Goal: Information Seeking & Learning: Learn about a topic

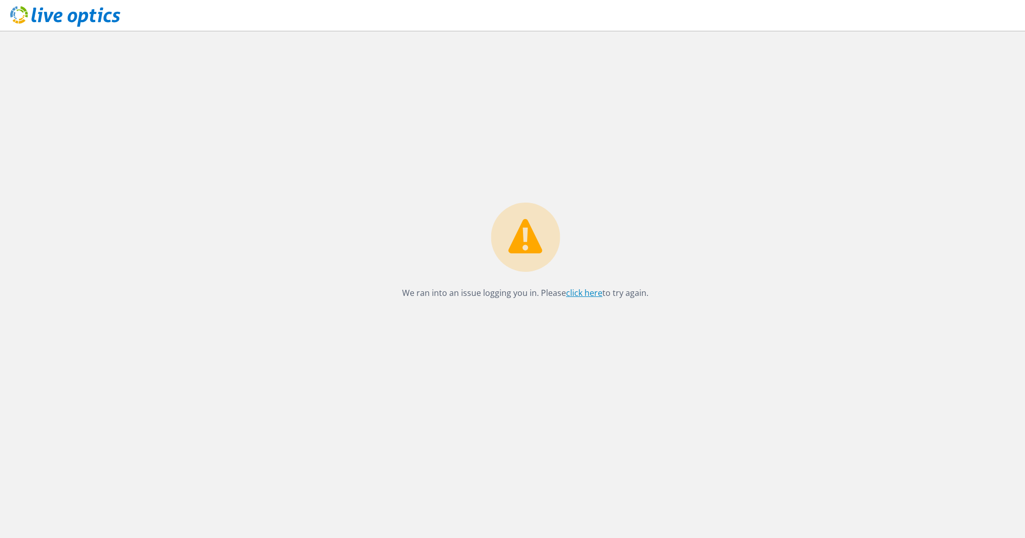
click at [589, 294] on link "click here" at bounding box center [584, 292] width 36 height 11
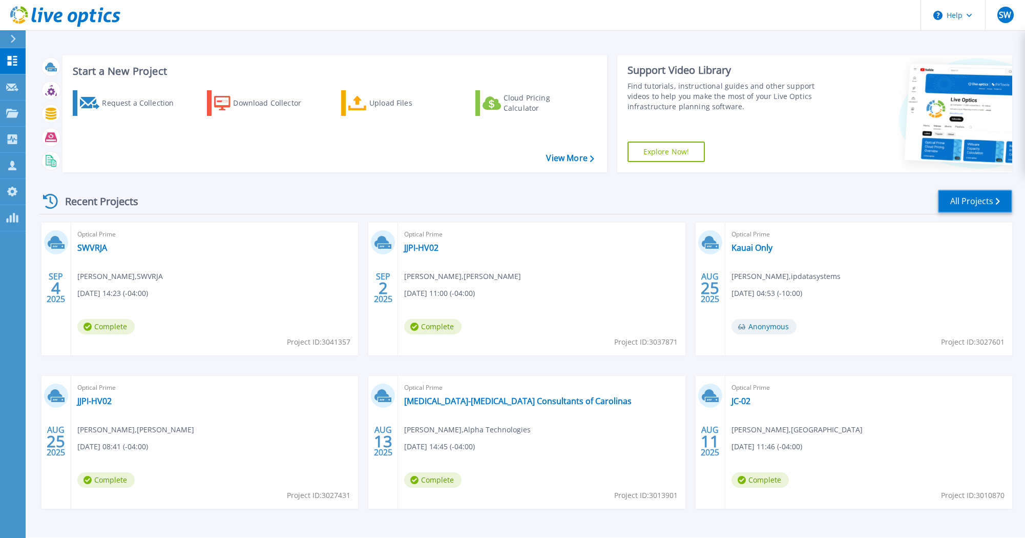
click at [962, 200] on link "All Projects" at bounding box center [975, 201] width 74 height 23
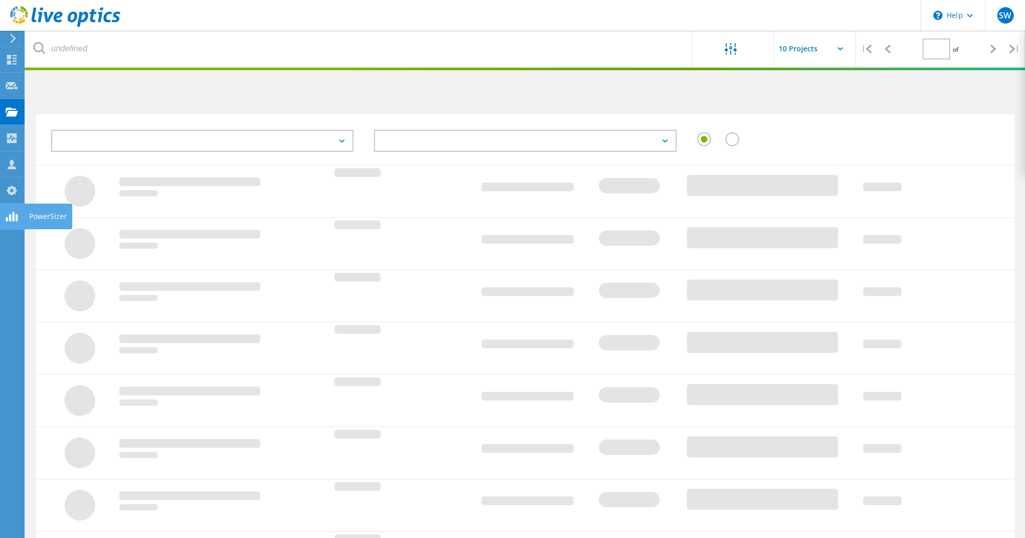
type input "1"
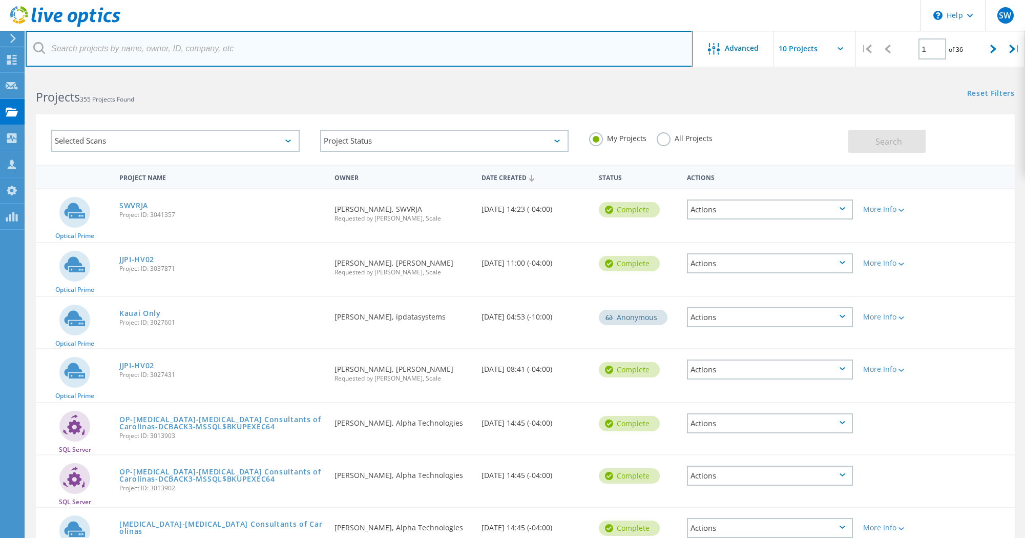
click at [236, 53] on input "text" at bounding box center [359, 49] width 667 height 36
type input "vnet"
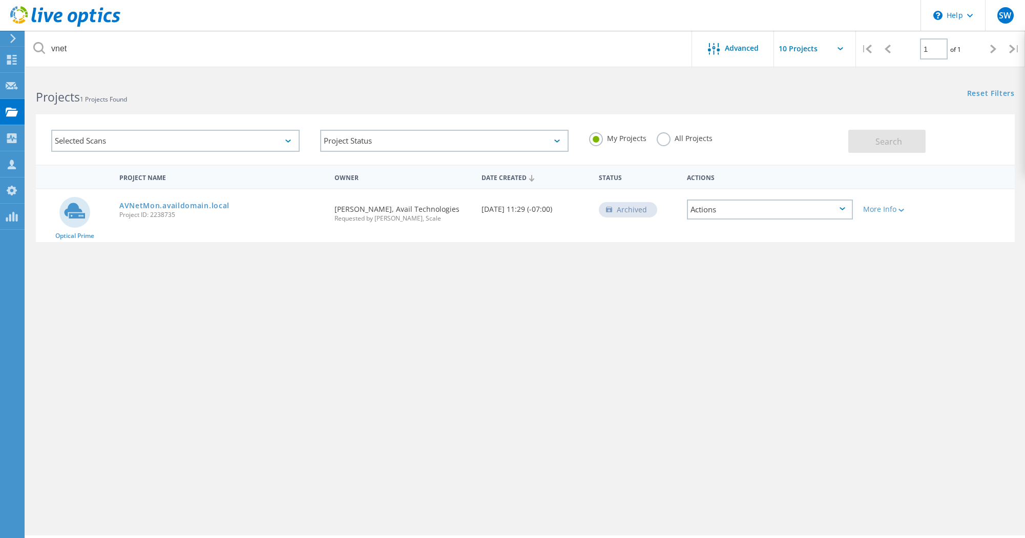
click at [665, 141] on label "All Projects" at bounding box center [685, 137] width 56 height 10
click at [0, 0] on input "All Projects" at bounding box center [0, 0] width 0 height 0
click at [867, 142] on button "Search" at bounding box center [887, 141] width 77 height 23
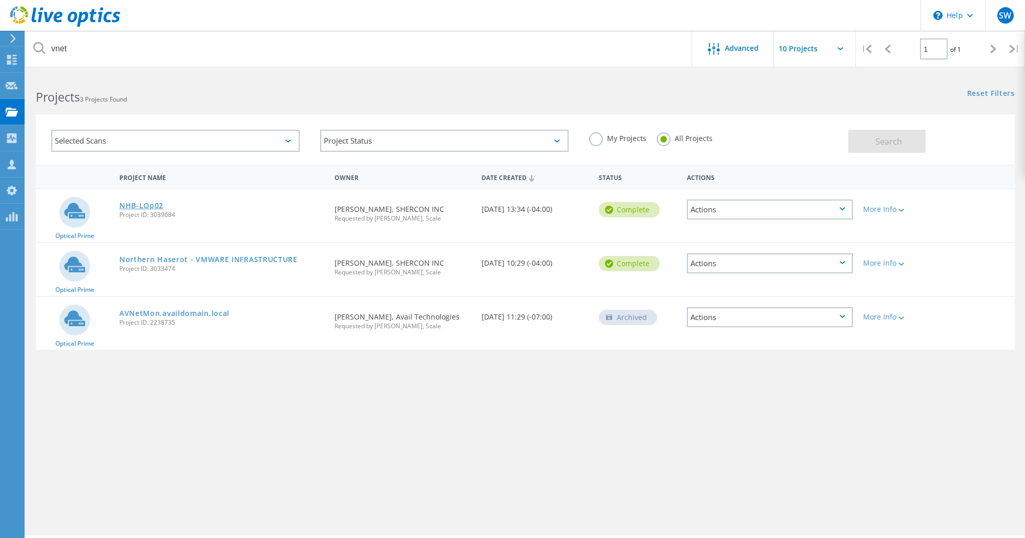
click at [152, 203] on link "NHB-LOp02" at bounding box center [141, 205] width 44 height 7
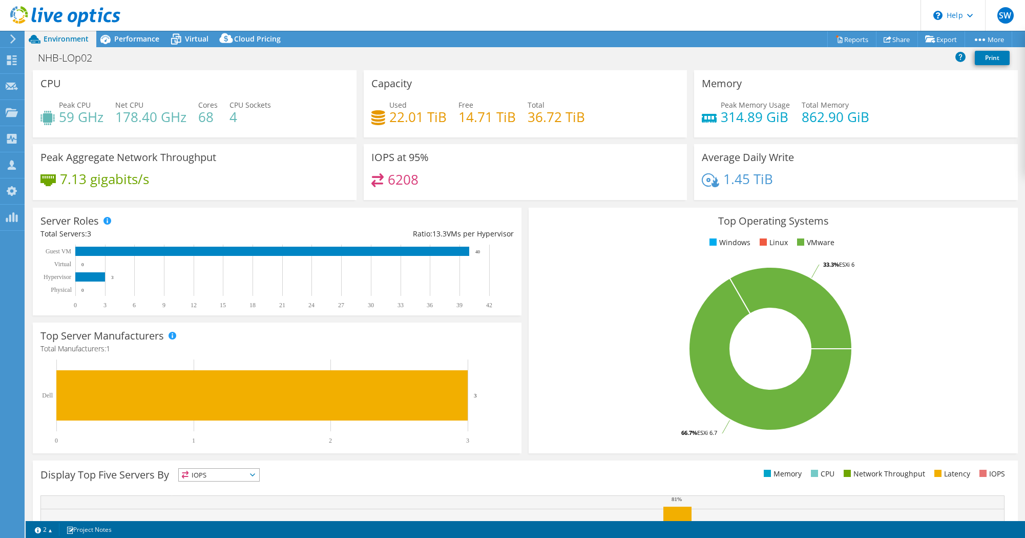
select select "USD"
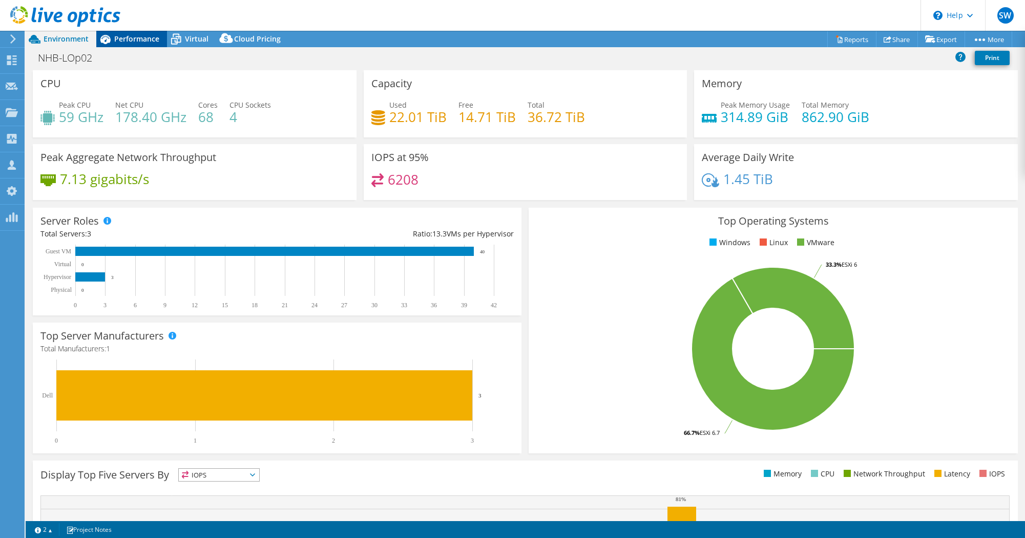
click at [123, 44] on div "Performance" at bounding box center [131, 39] width 71 height 16
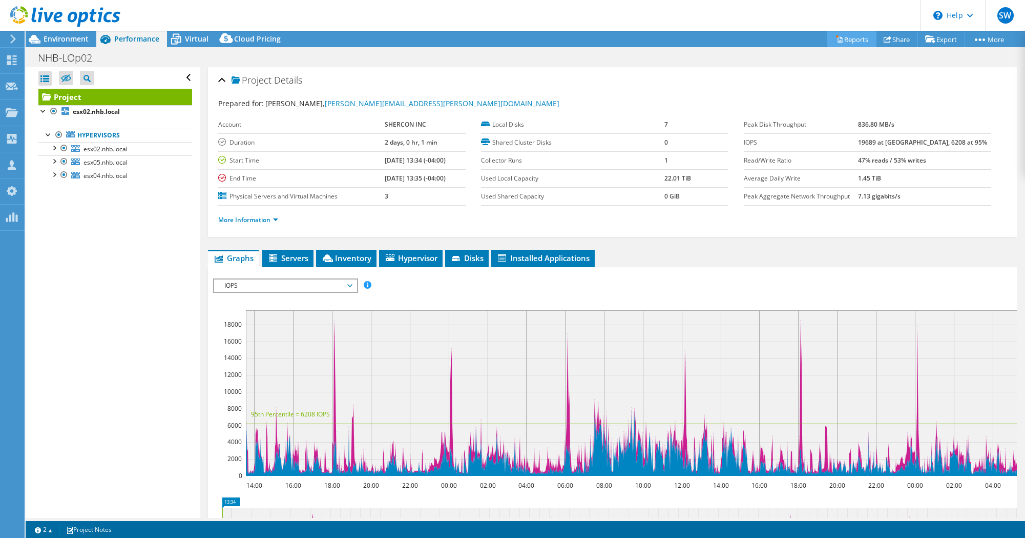
click at [854, 44] on link "Reports" at bounding box center [852, 39] width 49 height 16
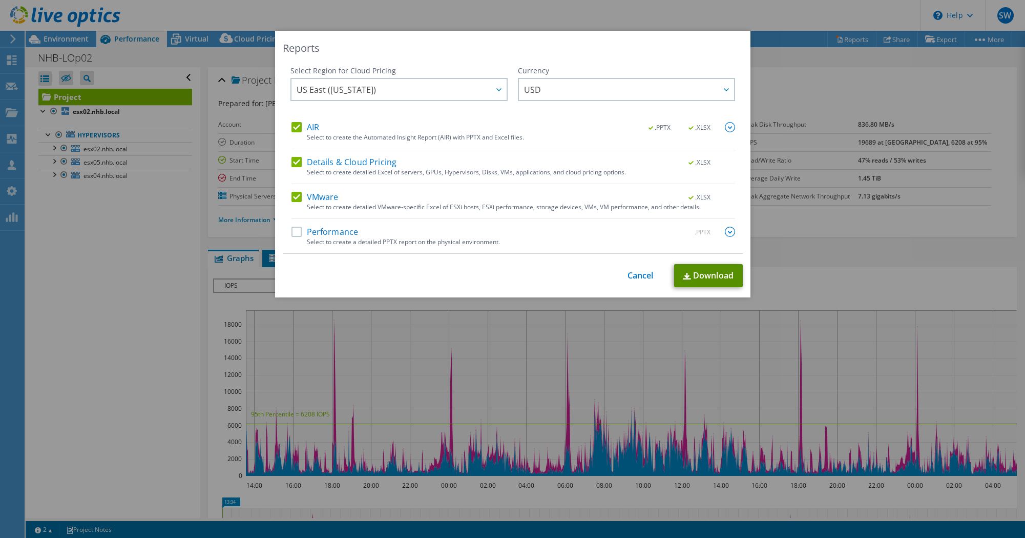
click at [692, 276] on link "Download" at bounding box center [708, 275] width 69 height 23
click at [632, 275] on link "Cancel" at bounding box center [641, 276] width 26 height 10
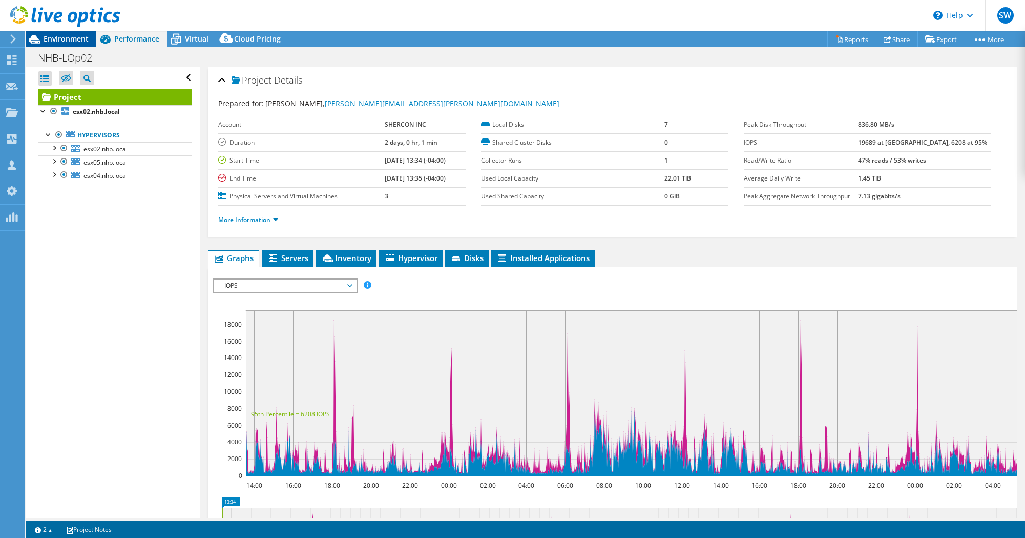
click at [64, 46] on div "Environment" at bounding box center [61, 39] width 71 height 16
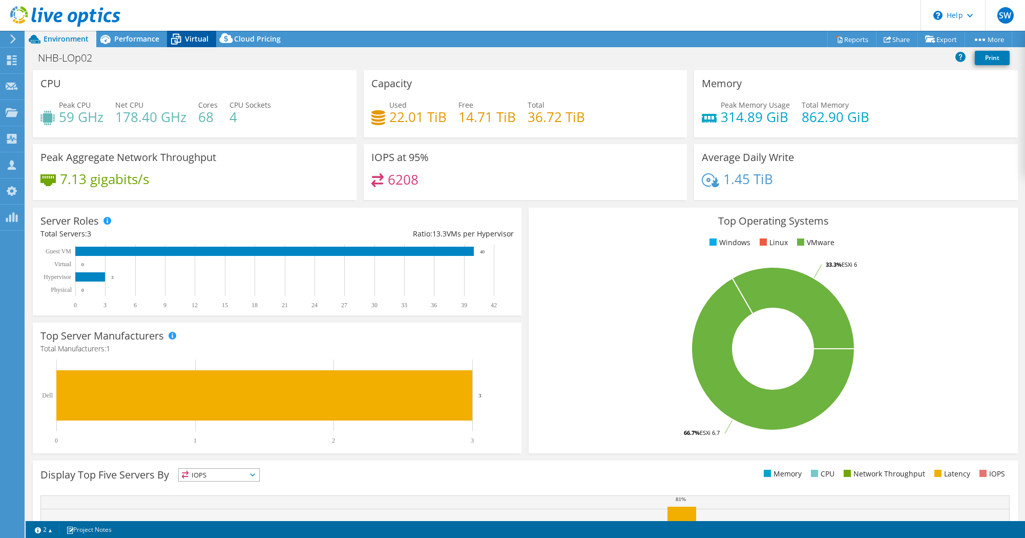
click at [181, 38] on icon at bounding box center [176, 39] width 18 height 18
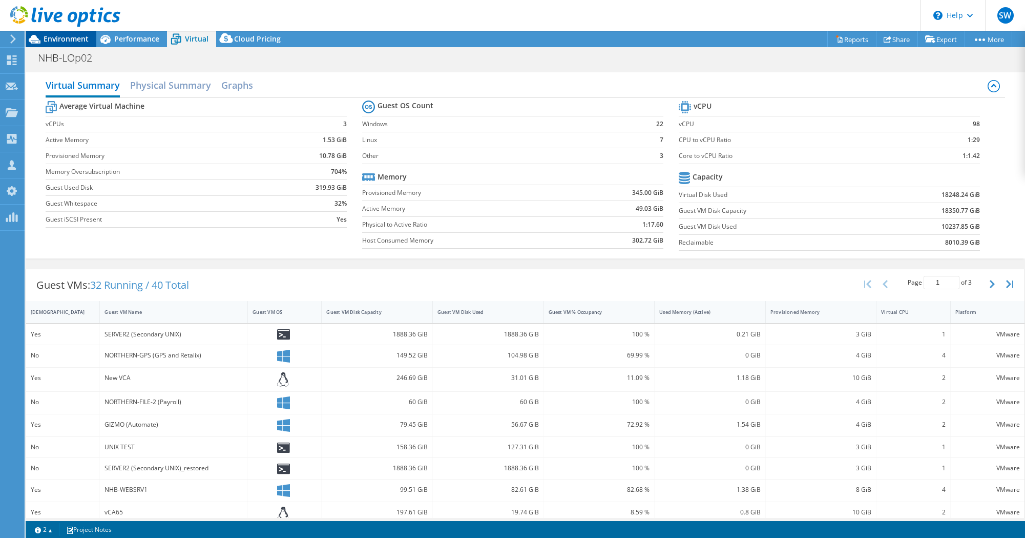
click at [73, 39] on span "Environment" at bounding box center [66, 39] width 45 height 10
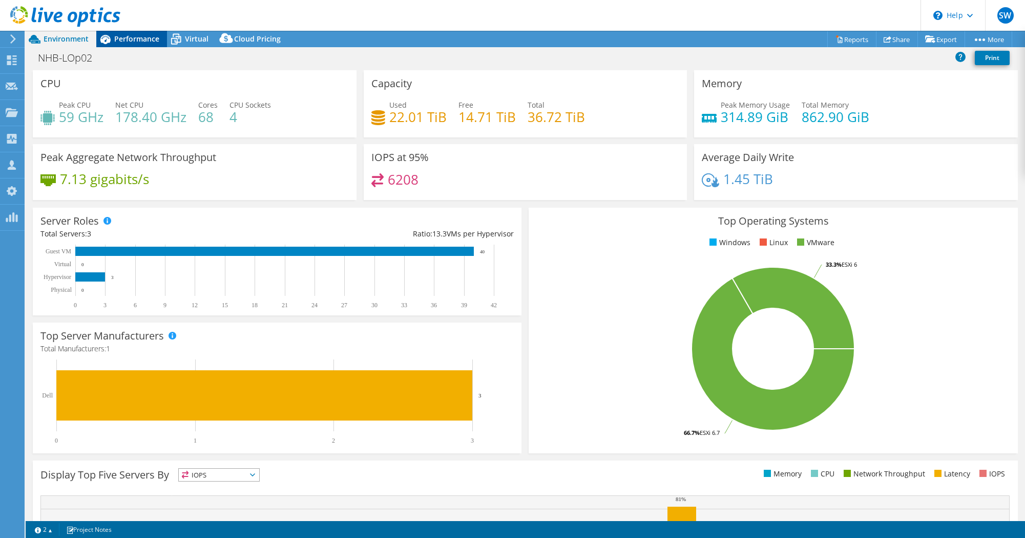
click at [117, 37] on span "Performance" at bounding box center [136, 39] width 45 height 10
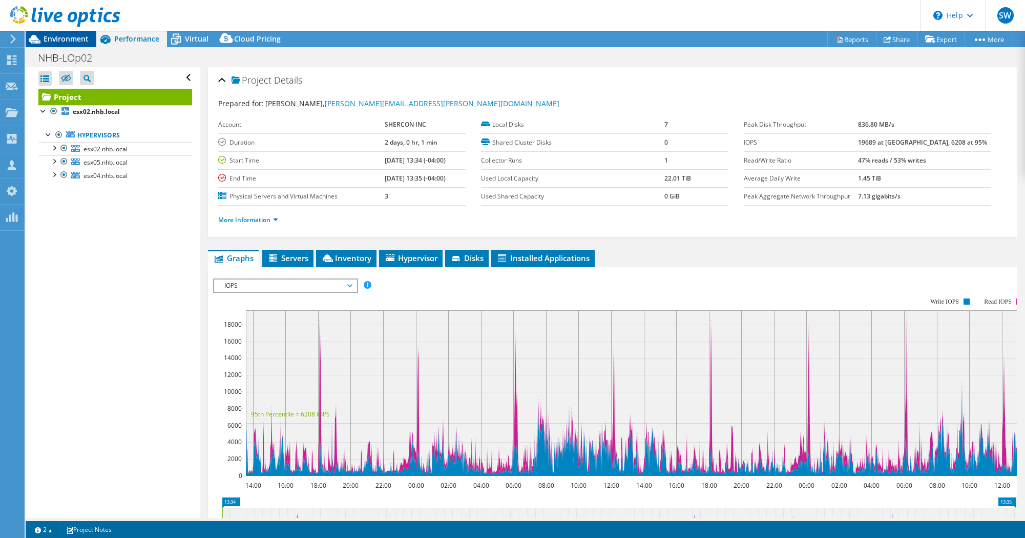
click at [67, 37] on span "Environment" at bounding box center [66, 39] width 45 height 10
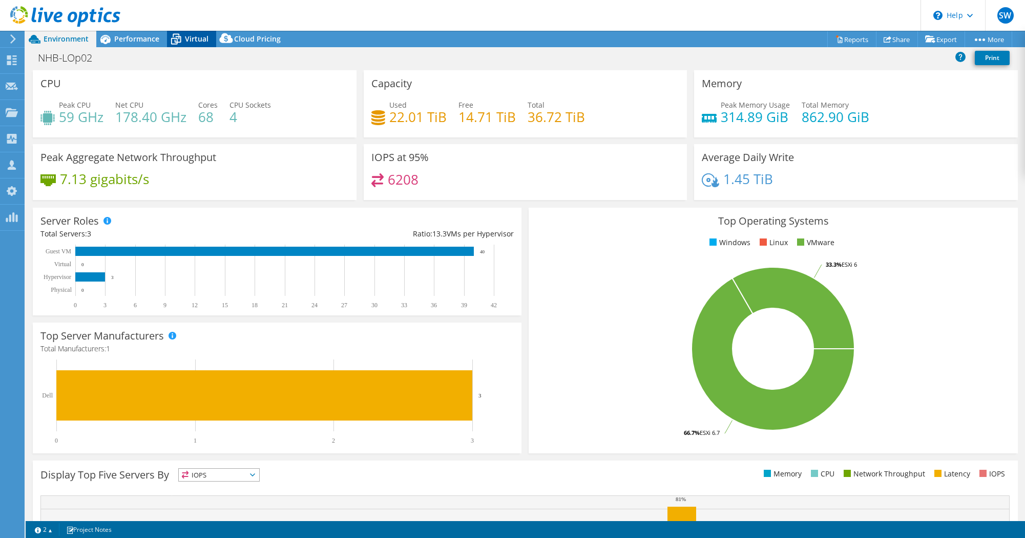
click at [197, 38] on span "Virtual" at bounding box center [197, 39] width 24 height 10
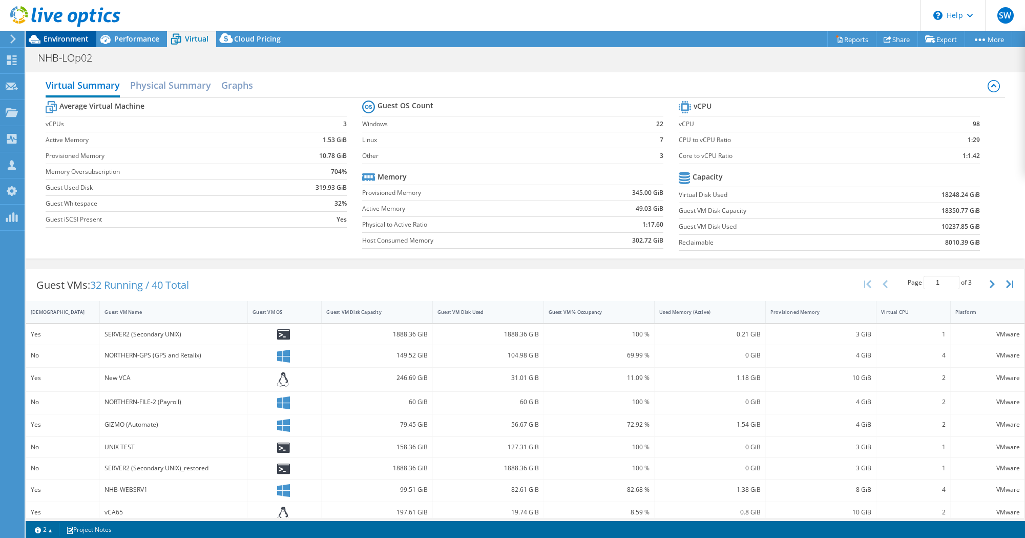
click at [73, 37] on span "Environment" at bounding box center [66, 39] width 45 height 10
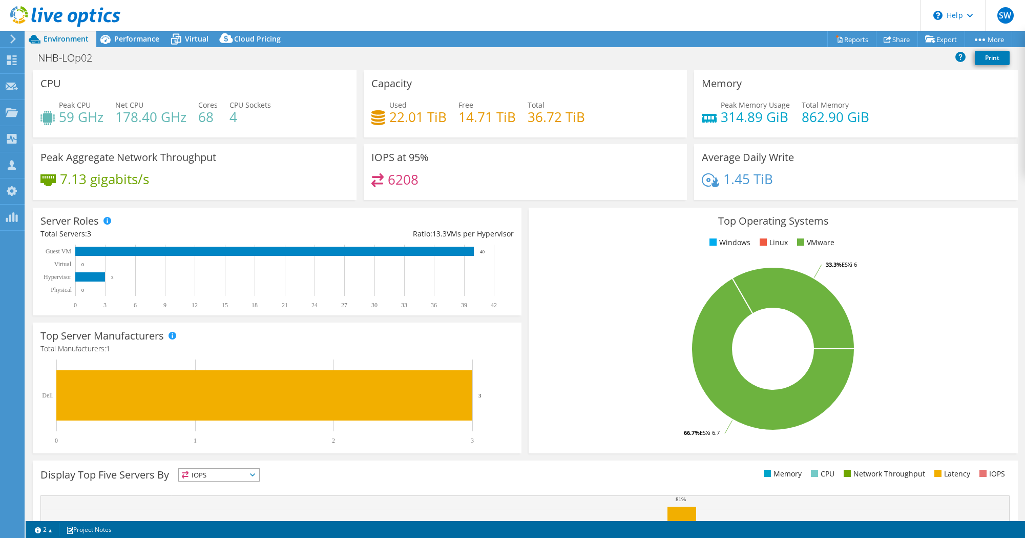
click at [131, 45] on div "Performance" at bounding box center [131, 39] width 71 height 16
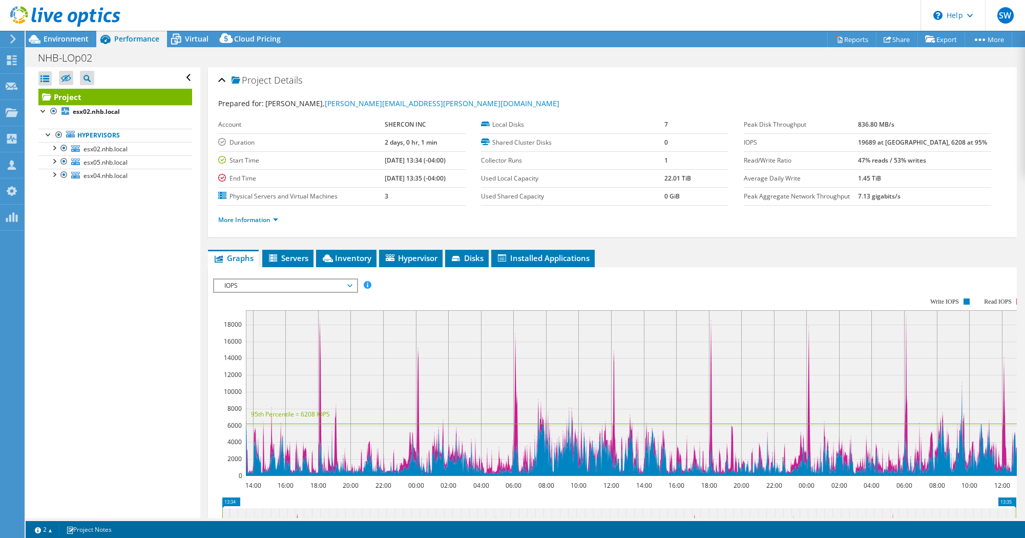
click at [276, 285] on span "IOPS" at bounding box center [285, 285] width 132 height 12
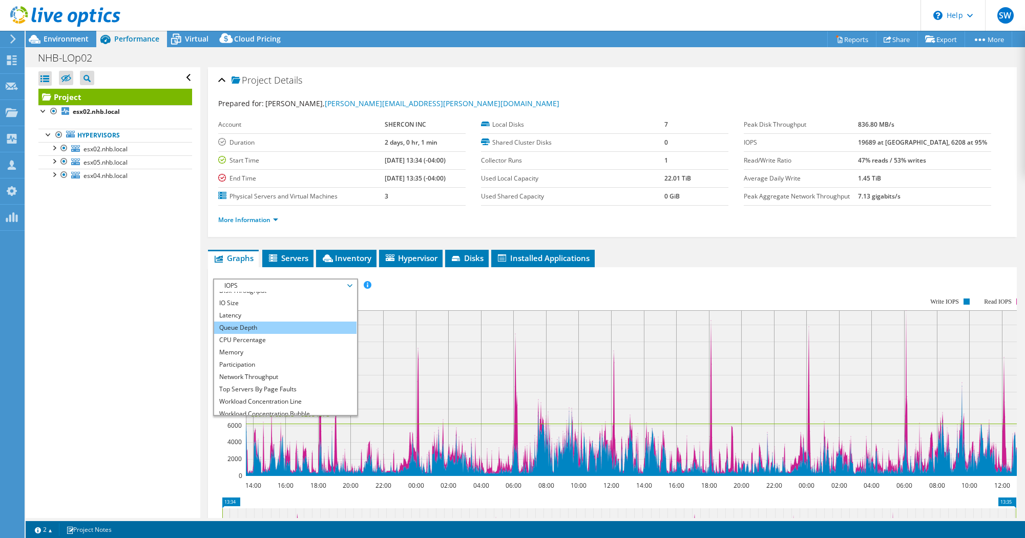
scroll to position [37, 0]
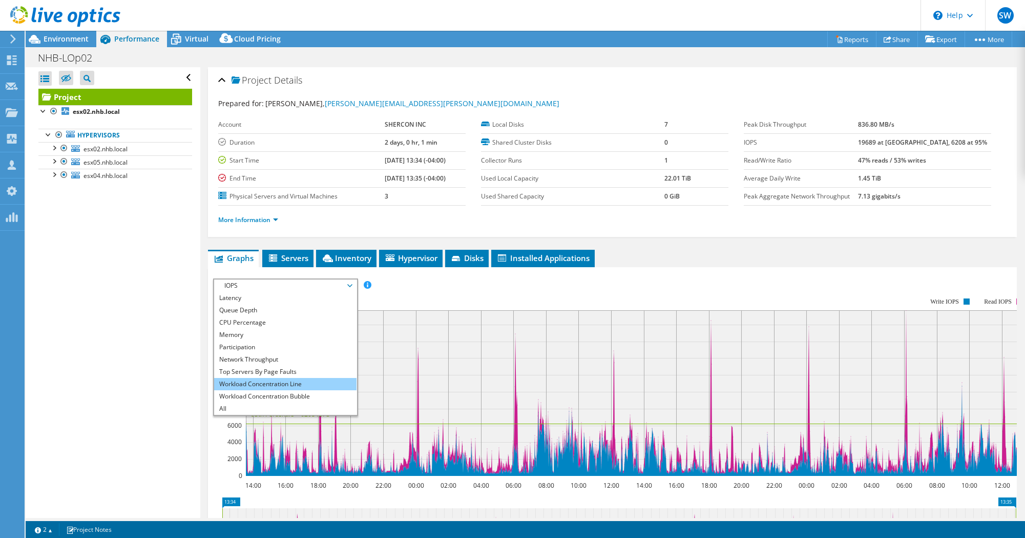
click at [272, 381] on li "Workload Concentration Line" at bounding box center [285, 384] width 142 height 12
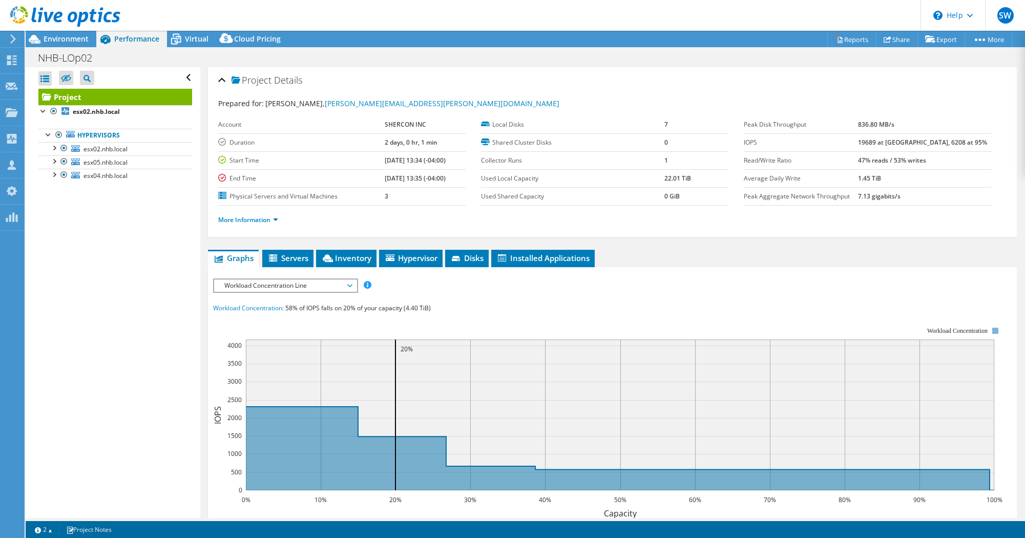
click at [435, 280] on div "IOPS Disk Throughput IO Size Latency Queue Depth CPU Percentage Memory Page Fau…" at bounding box center [612, 467] width 799 height 379
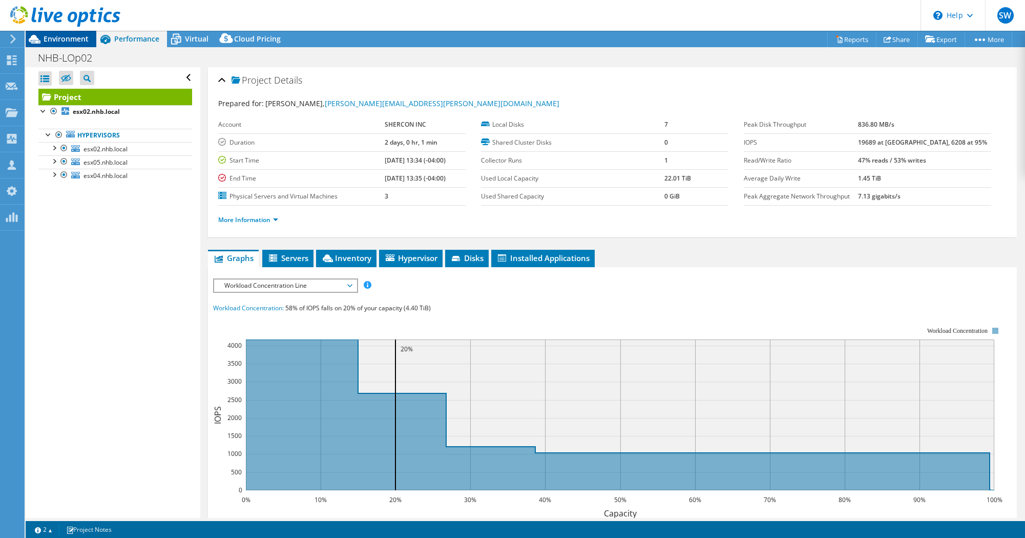
click at [77, 39] on span "Environment" at bounding box center [66, 39] width 45 height 10
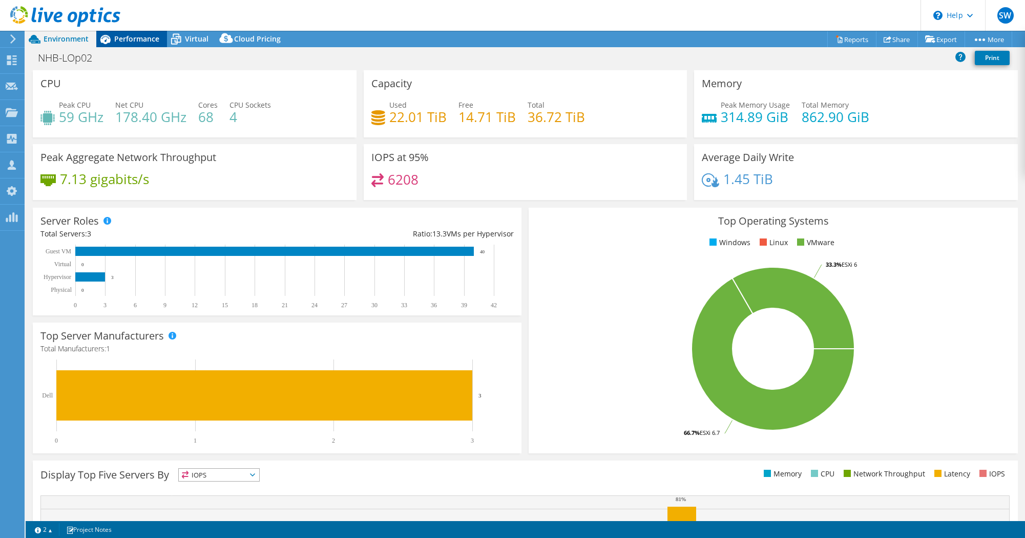
click at [136, 39] on span "Performance" at bounding box center [136, 39] width 45 height 10
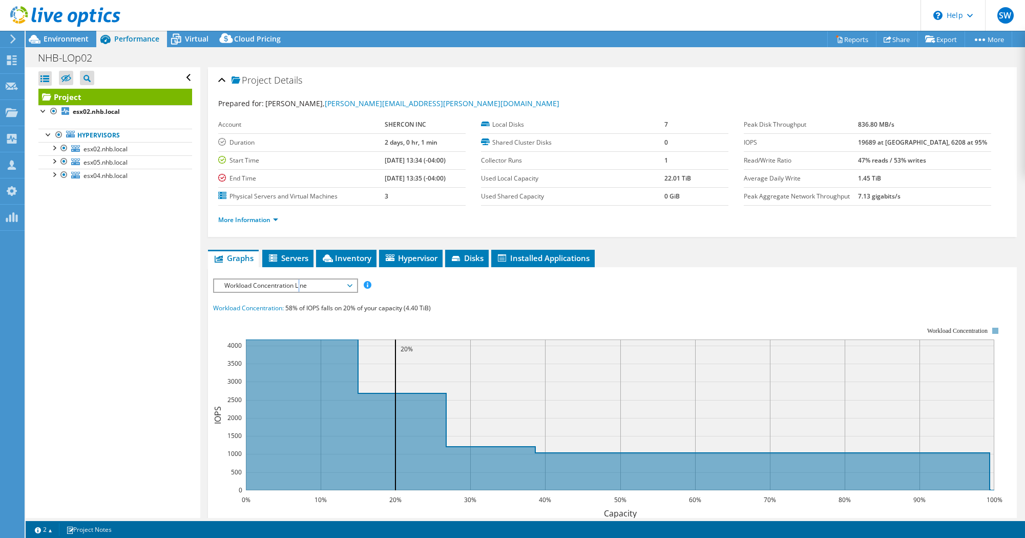
click at [300, 285] on span "Workload Concentration Line" at bounding box center [285, 285] width 132 height 12
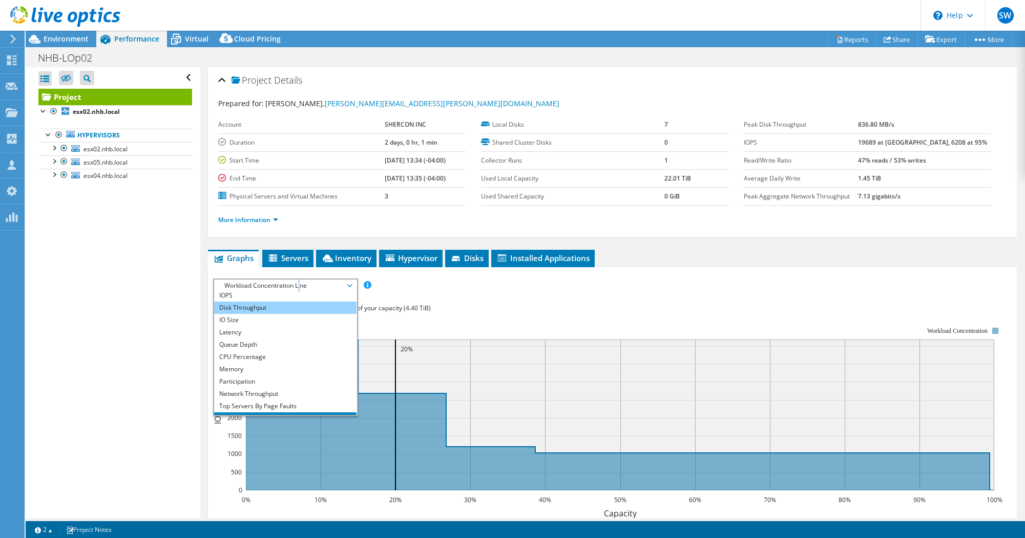
scroll to position [0, 0]
click at [286, 300] on li "IOPS" at bounding box center [285, 298] width 142 height 12
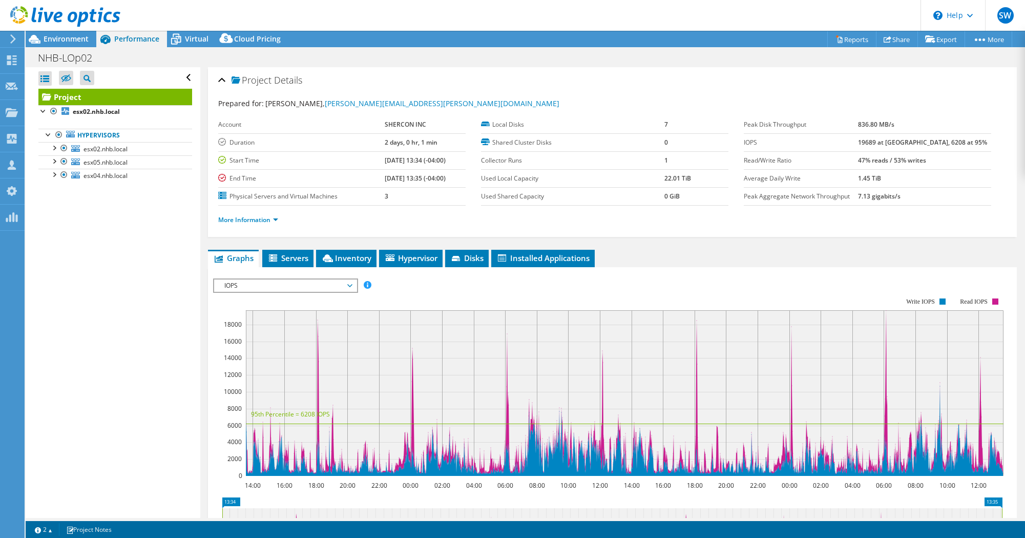
click at [466, 291] on rect at bounding box center [608, 386] width 791 height 205
click at [312, 285] on span "IOPS" at bounding box center [285, 285] width 132 height 12
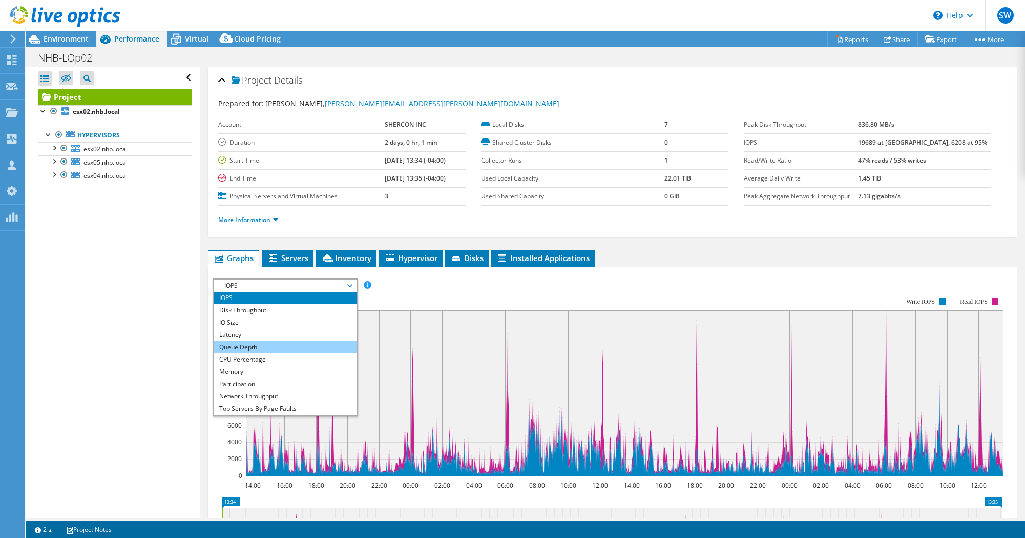
click at [282, 351] on li "Queue Depth" at bounding box center [285, 347] width 142 height 12
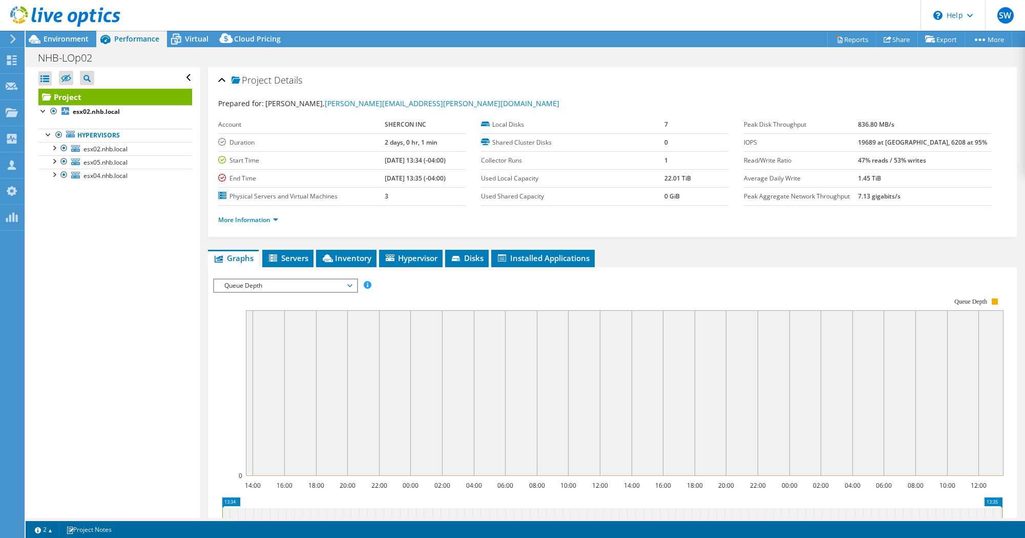
click at [282, 283] on span "Queue Depth" at bounding box center [285, 285] width 132 height 12
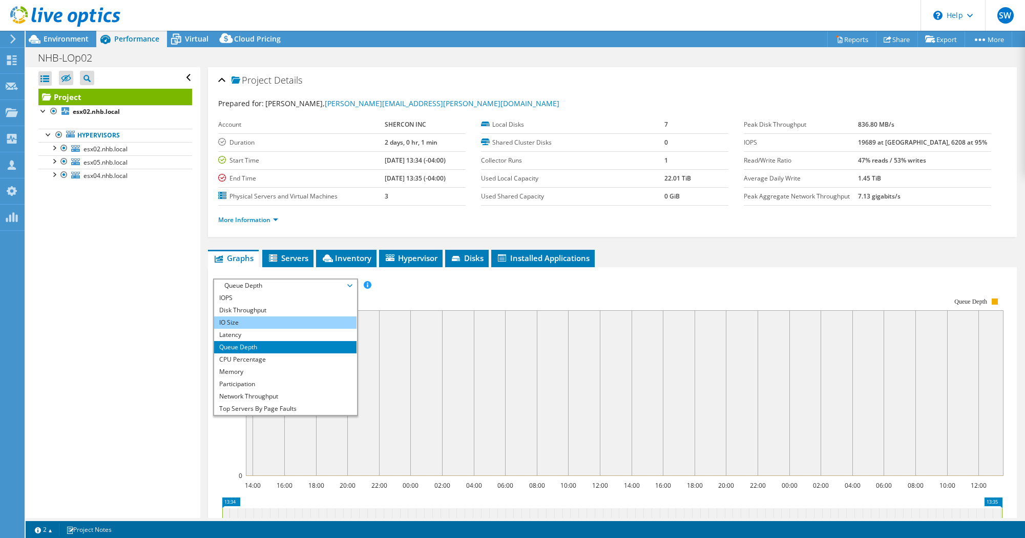
click at [264, 323] on li "IO Size" at bounding box center [285, 322] width 142 height 12
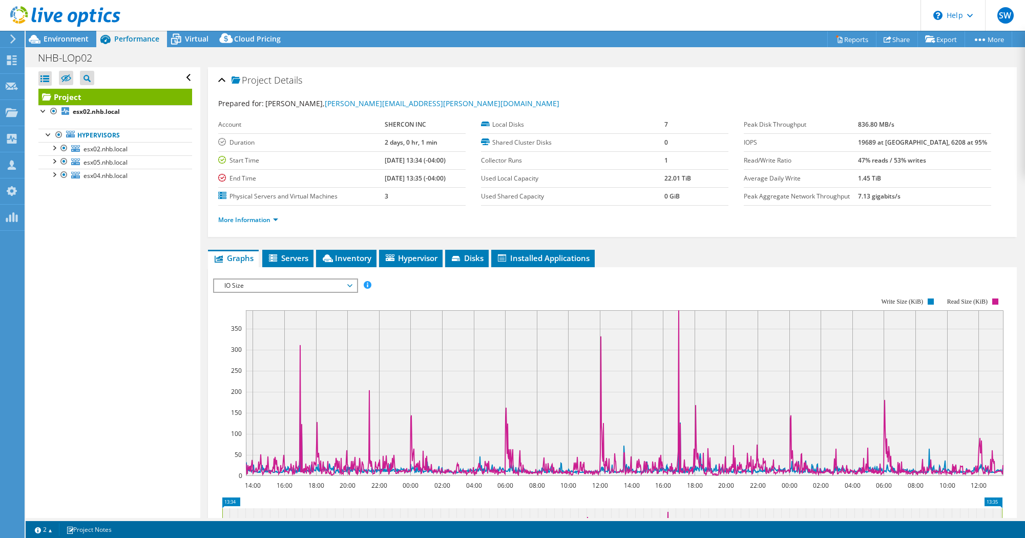
click at [302, 284] on span "IO Size" at bounding box center [285, 285] width 132 height 12
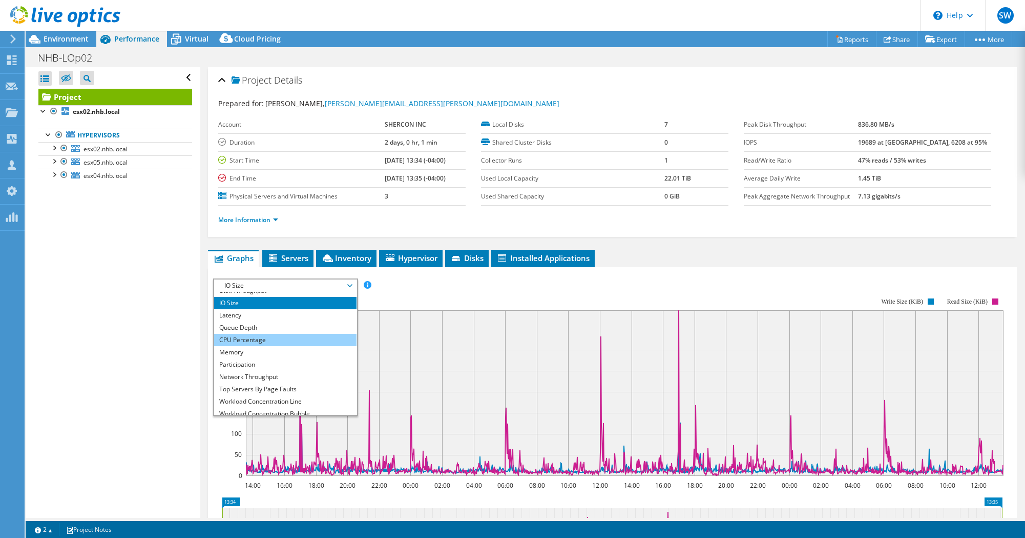
scroll to position [37, 0]
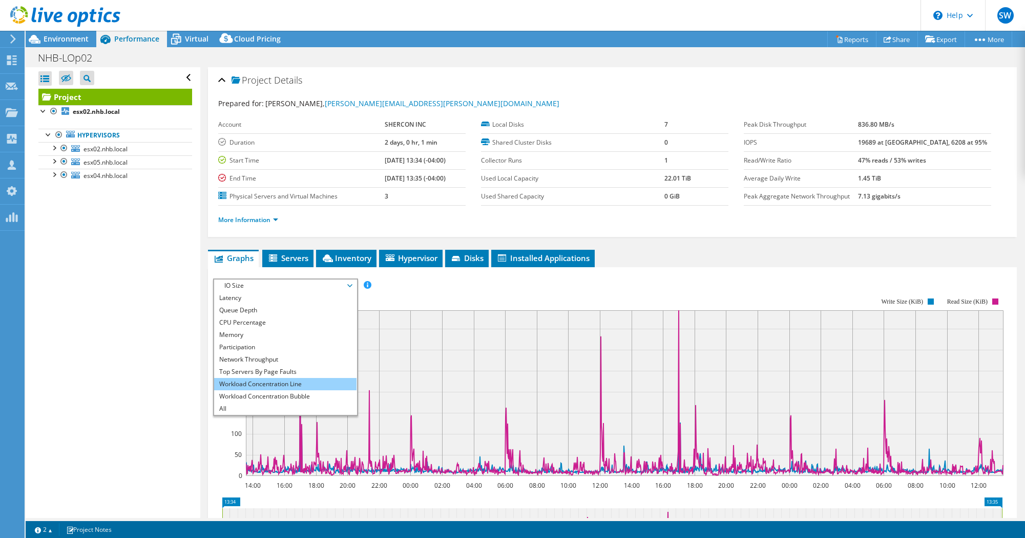
click at [282, 383] on li "Workload Concentration Line" at bounding box center [285, 384] width 142 height 12
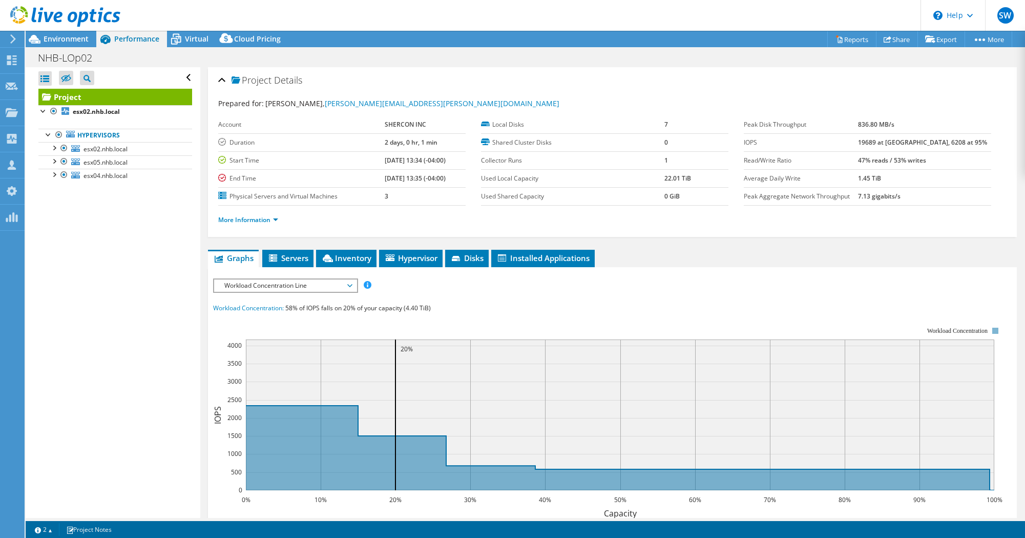
click at [487, 291] on div "IOPS Disk Throughput IO Size Latency Queue Depth CPU Percentage Memory Page Fau…" at bounding box center [612, 467] width 799 height 379
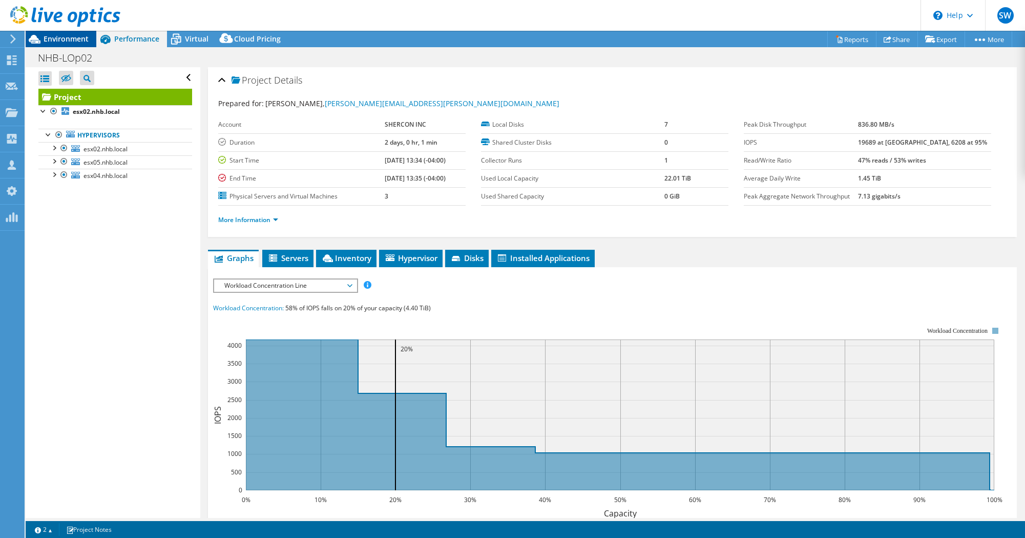
click at [77, 42] on span "Environment" at bounding box center [66, 39] width 45 height 10
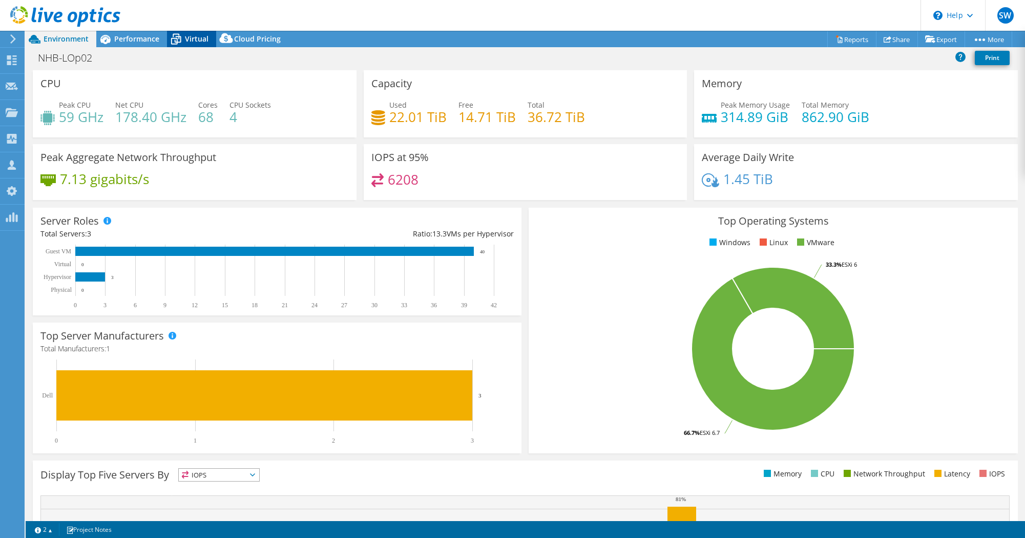
click at [194, 43] on span "Virtual" at bounding box center [197, 39] width 24 height 10
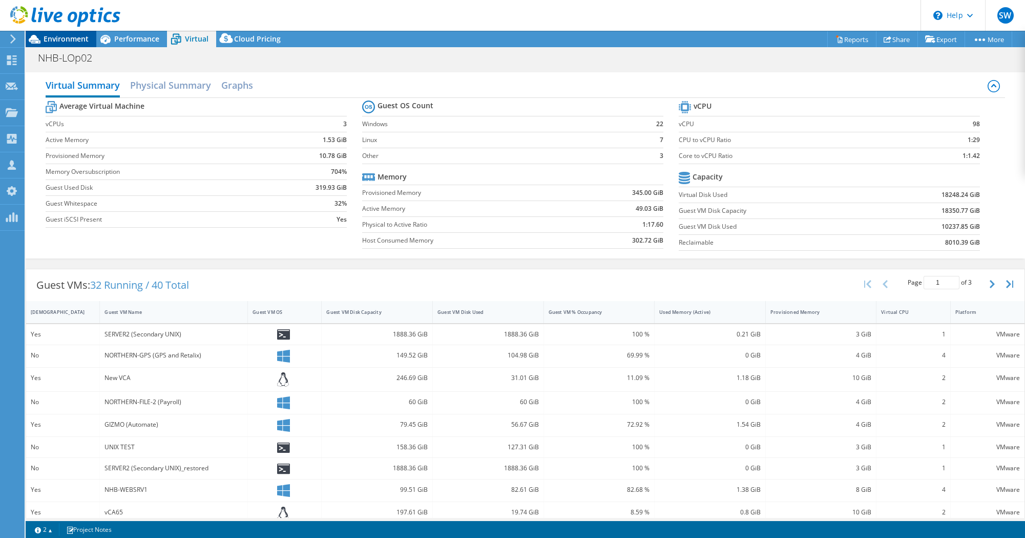
click at [53, 42] on span "Environment" at bounding box center [66, 39] width 45 height 10
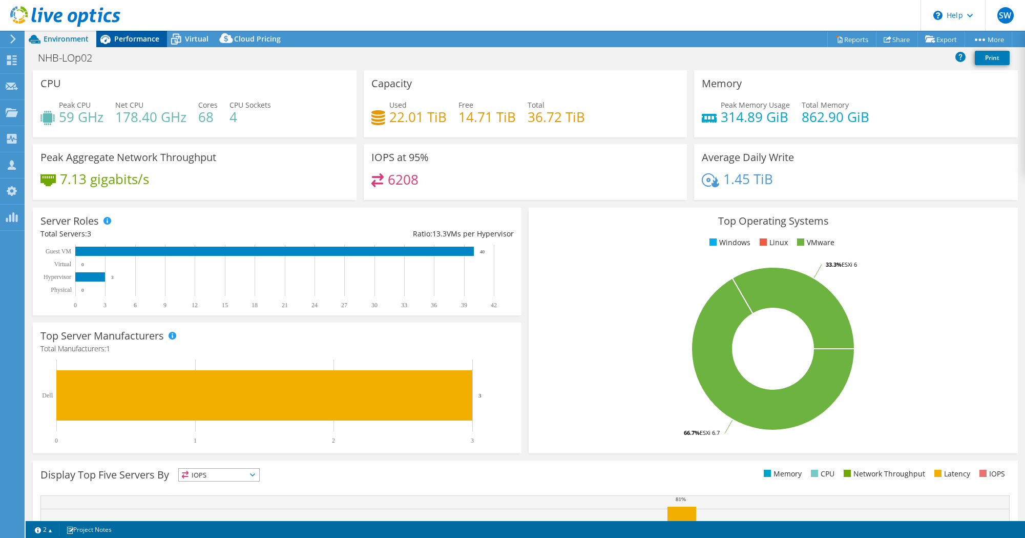
click at [142, 45] on div "Performance" at bounding box center [131, 39] width 71 height 16
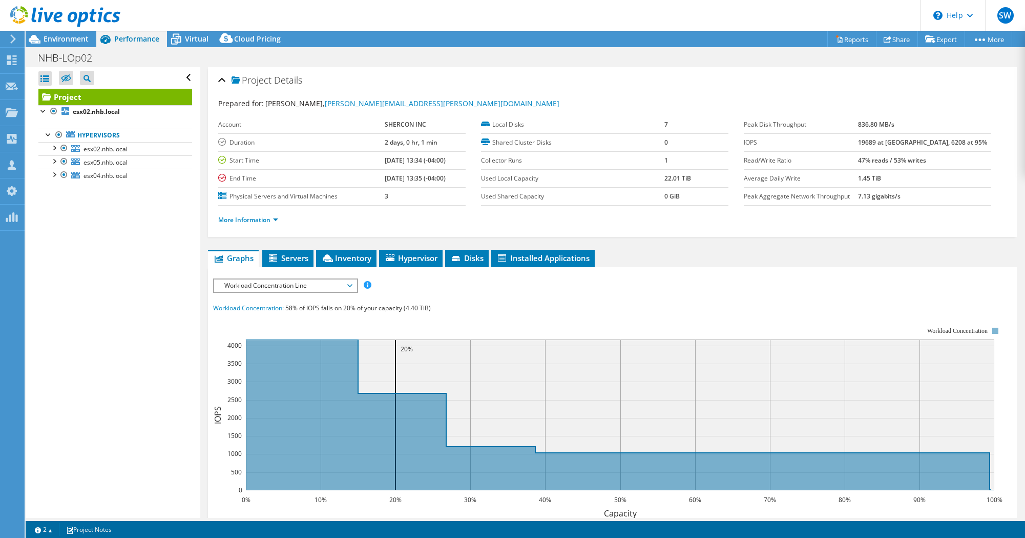
click at [285, 270] on div "IOPS Disk Throughput IO Size Latency Queue Depth CPU Percentage Memory Page Fau…" at bounding box center [612, 462] width 799 height 390
click at [284, 263] on li "Servers" at bounding box center [287, 258] width 51 height 17
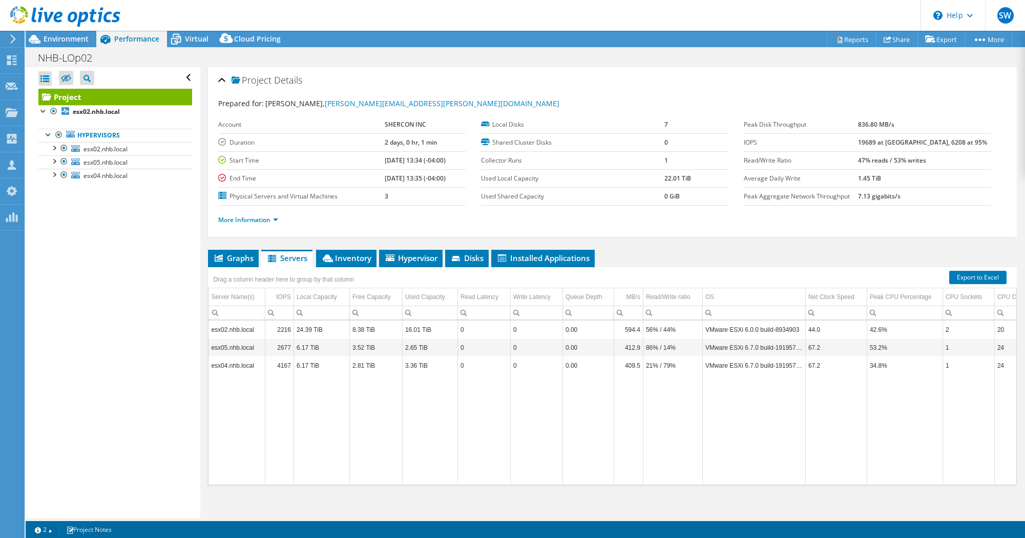
click at [322, 248] on div "Project Details Prepared for: Rick Miller, rick.miller@vnet.us Account SHERCON …" at bounding box center [612, 295] width 825 height 457
click at [326, 253] on span "Inventory" at bounding box center [346, 258] width 50 height 10
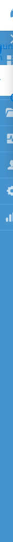
select select "USD"
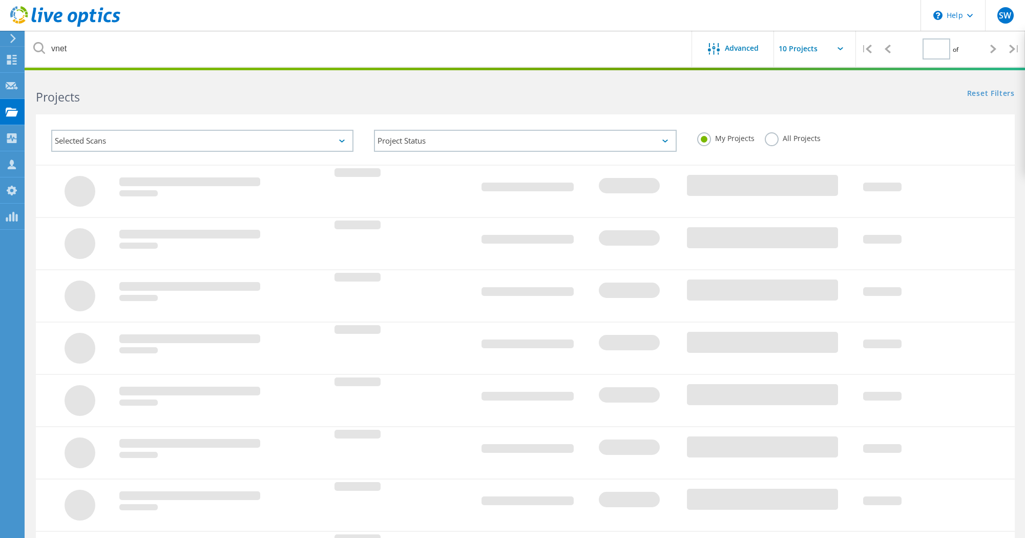
type input "1"
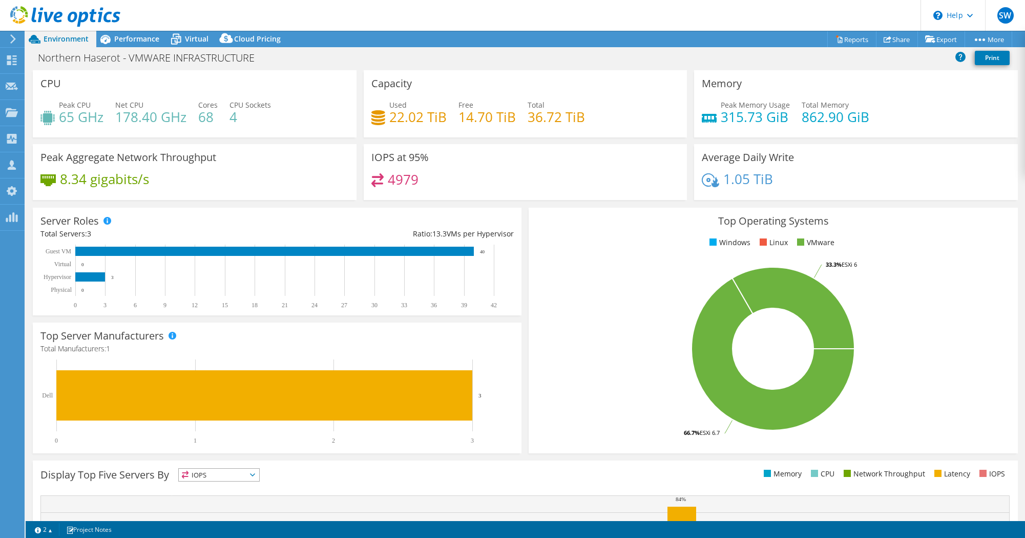
select select "USD"
click at [145, 35] on span "Performance" at bounding box center [136, 39] width 45 height 10
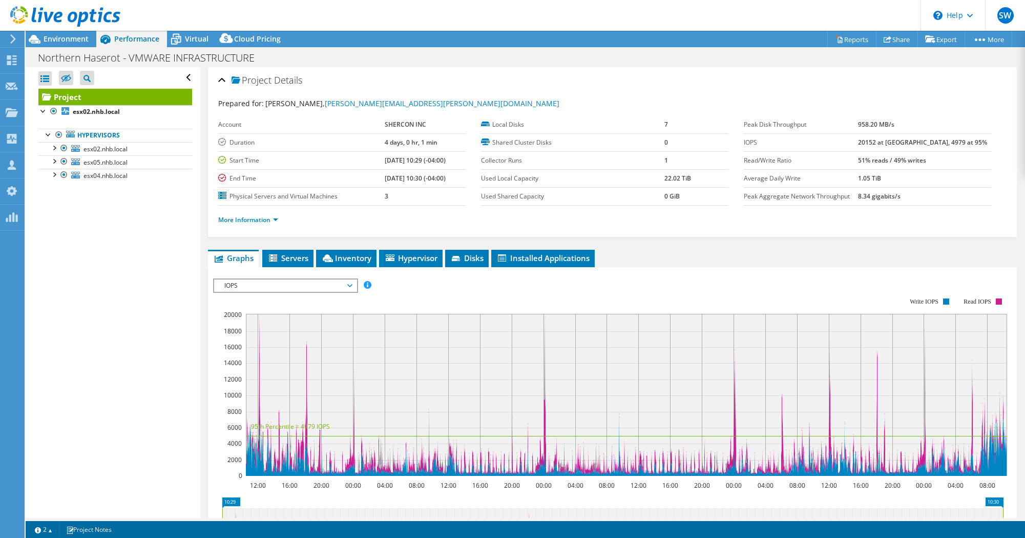
click at [293, 286] on span "IOPS" at bounding box center [285, 285] width 132 height 12
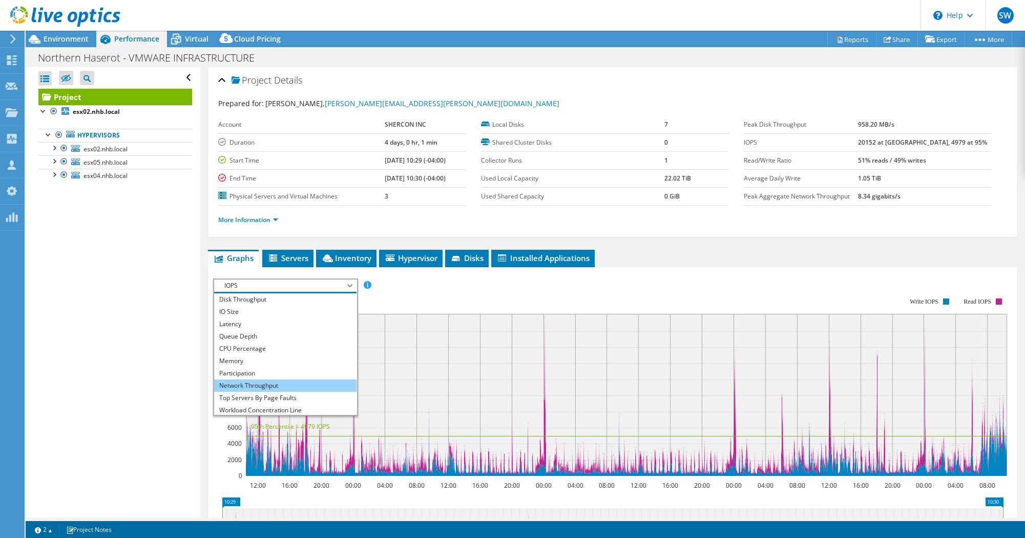
scroll to position [37, 0]
click at [286, 380] on li "Workload Concentration Line" at bounding box center [285, 384] width 142 height 12
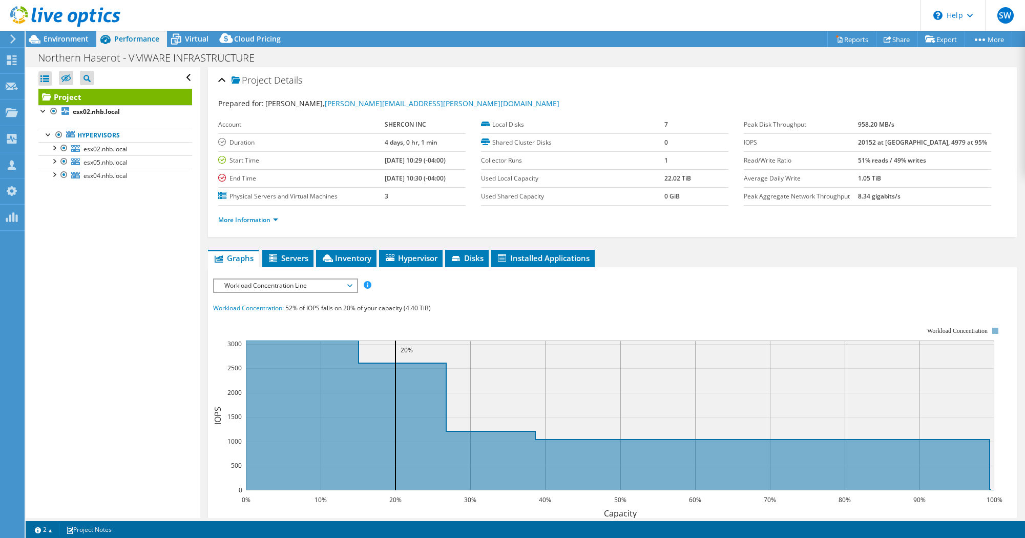
click at [55, 40] on span "Environment" at bounding box center [66, 39] width 45 height 10
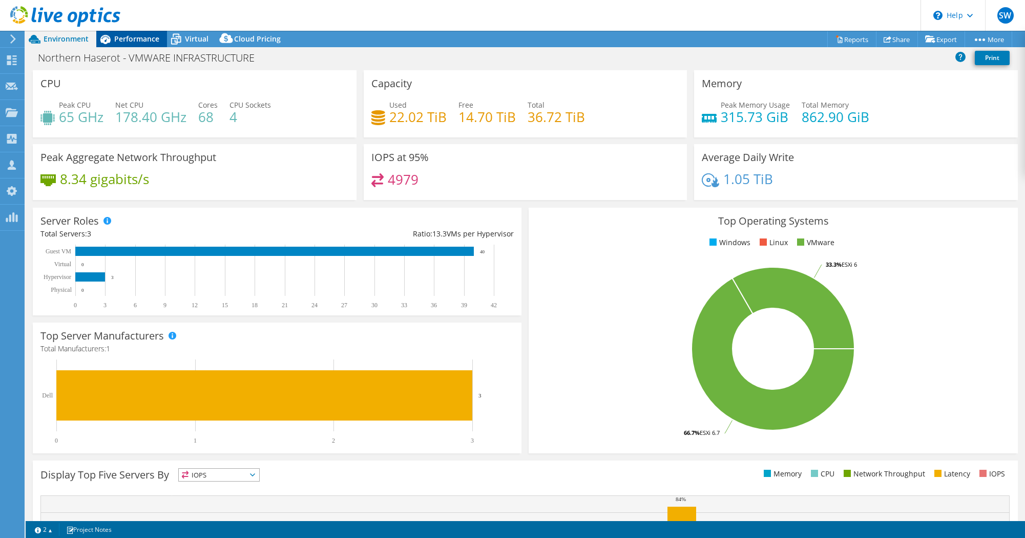
click at [148, 42] on span "Performance" at bounding box center [136, 39] width 45 height 10
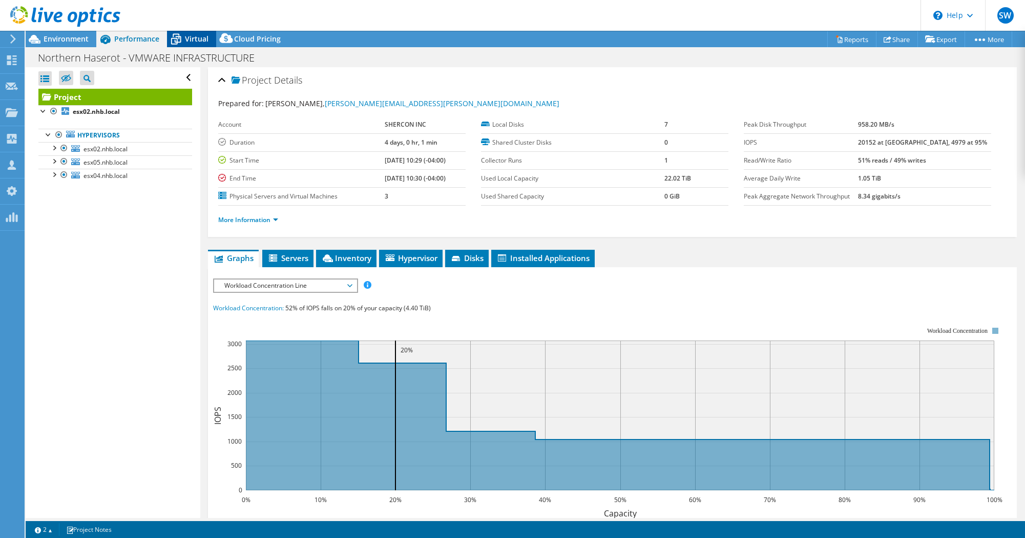
click at [197, 44] on div "Virtual" at bounding box center [191, 39] width 49 height 16
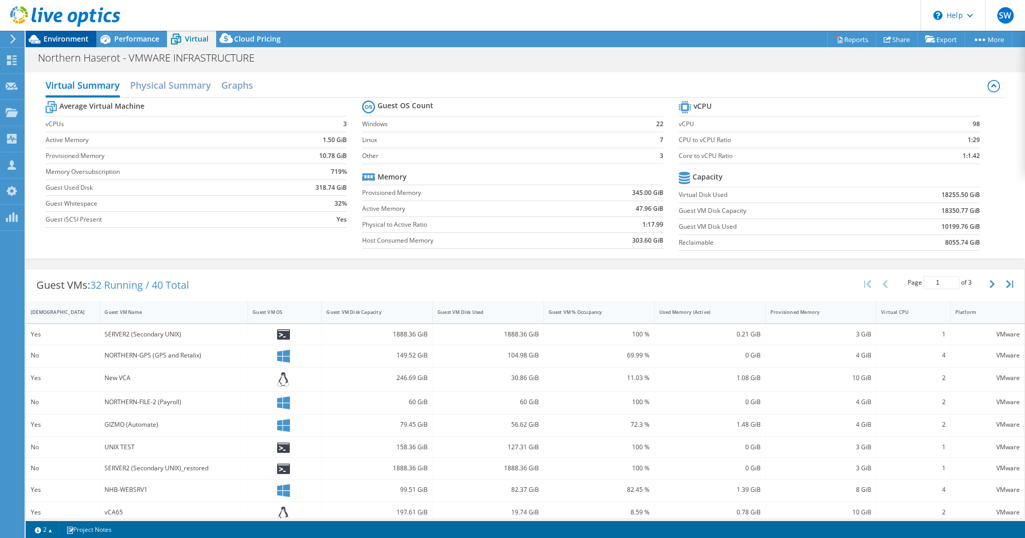
drag, startPoint x: 116, startPoint y: 46, endPoint x: 83, endPoint y: 44, distance: 33.3
click at [115, 46] on div "Performance" at bounding box center [131, 39] width 71 height 16
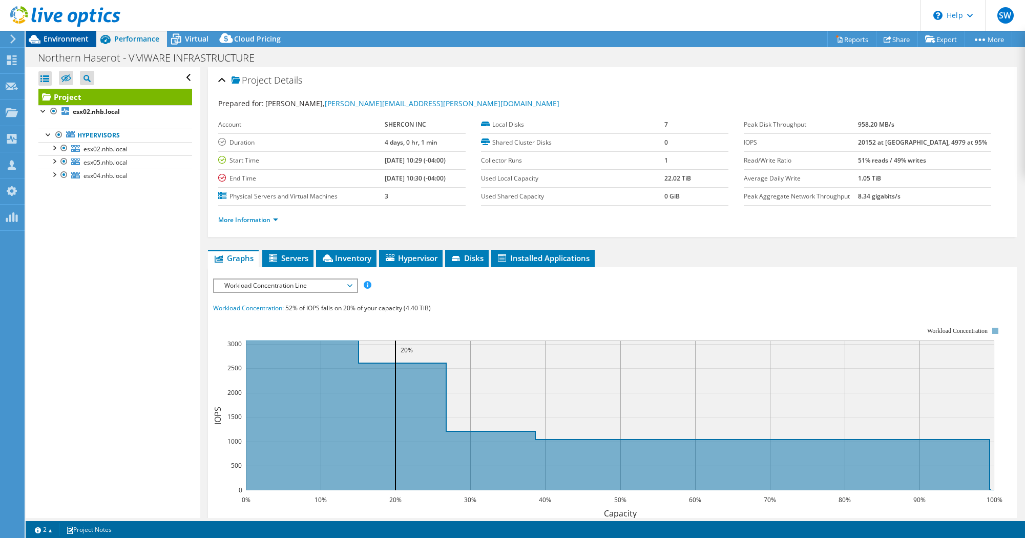
click at [65, 42] on span "Environment" at bounding box center [66, 39] width 45 height 10
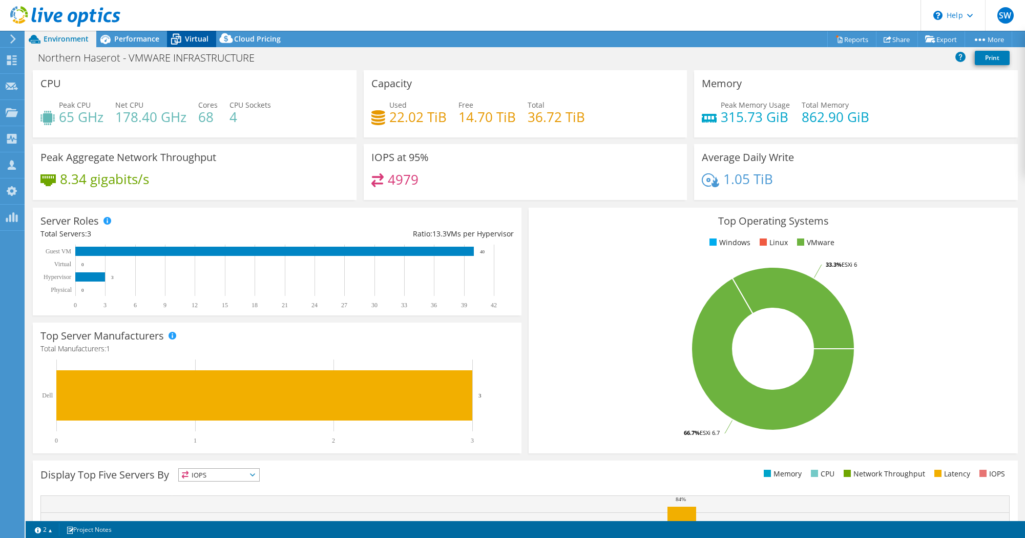
click at [202, 39] on span "Virtual" at bounding box center [197, 39] width 24 height 10
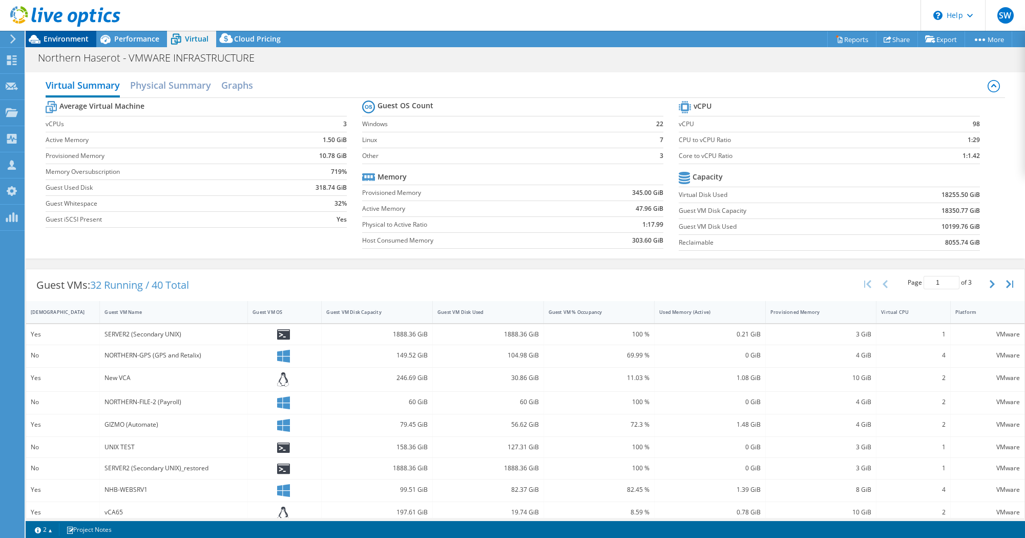
click at [73, 39] on span "Environment" at bounding box center [66, 39] width 45 height 10
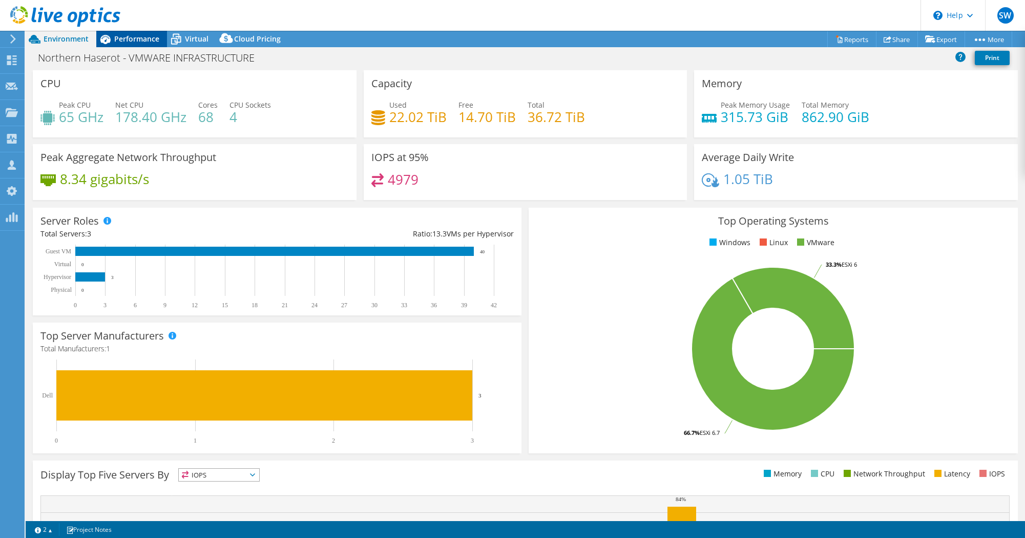
click at [117, 39] on span "Performance" at bounding box center [136, 39] width 45 height 10
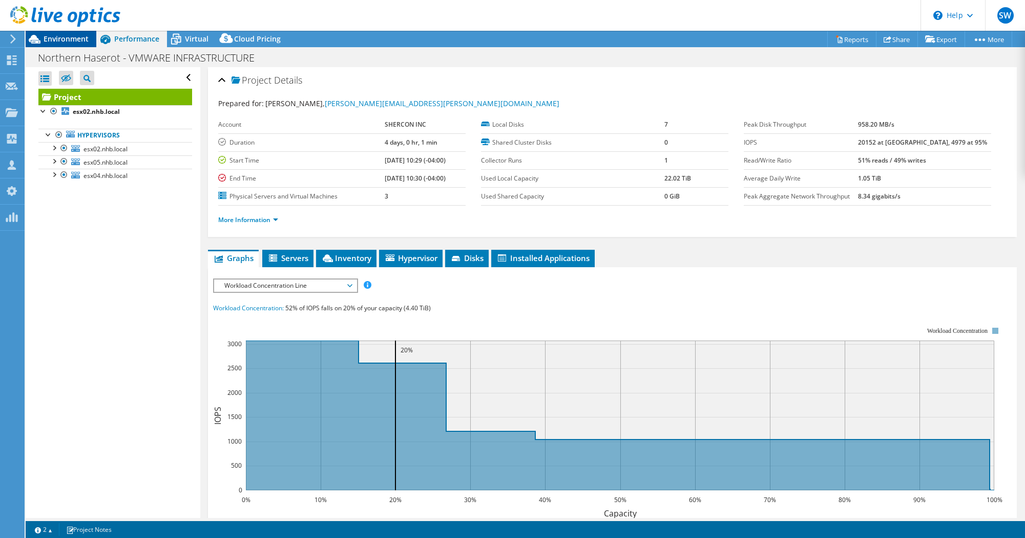
click at [63, 39] on span "Environment" at bounding box center [66, 39] width 45 height 10
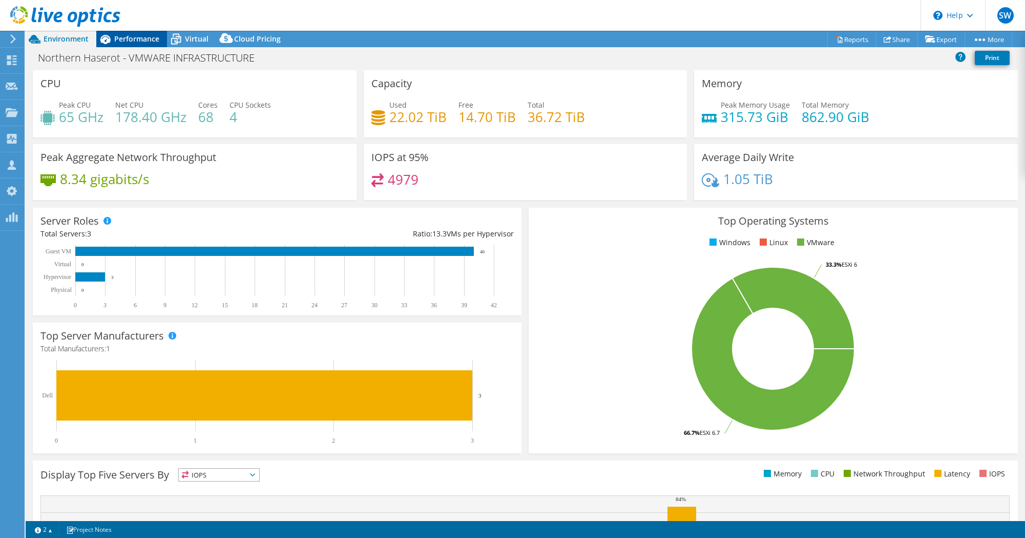
click at [138, 40] on span "Performance" at bounding box center [136, 39] width 45 height 10
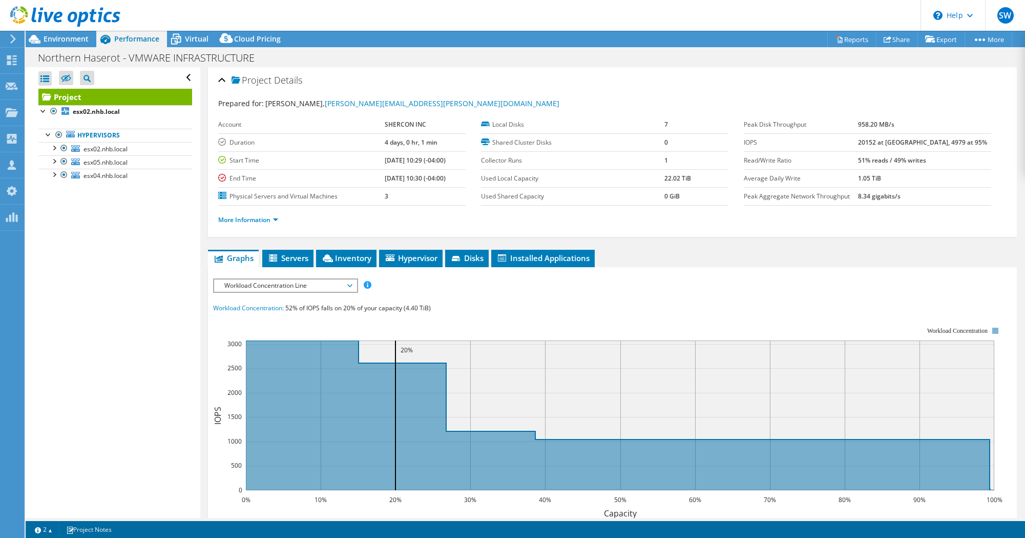
click at [298, 287] on span "Workload Concentration Line" at bounding box center [285, 285] width 132 height 12
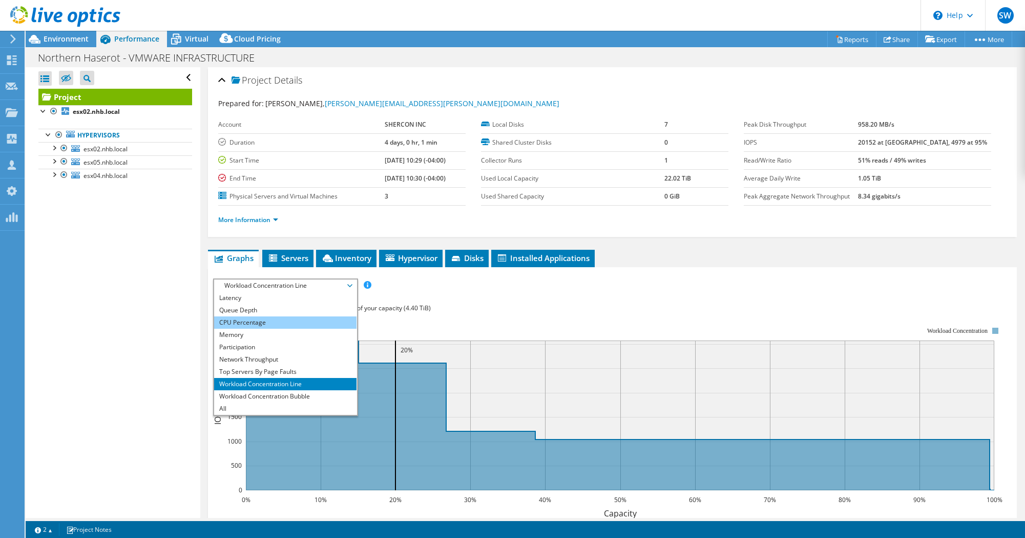
click at [286, 317] on li "CPU Percentage" at bounding box center [285, 322] width 142 height 12
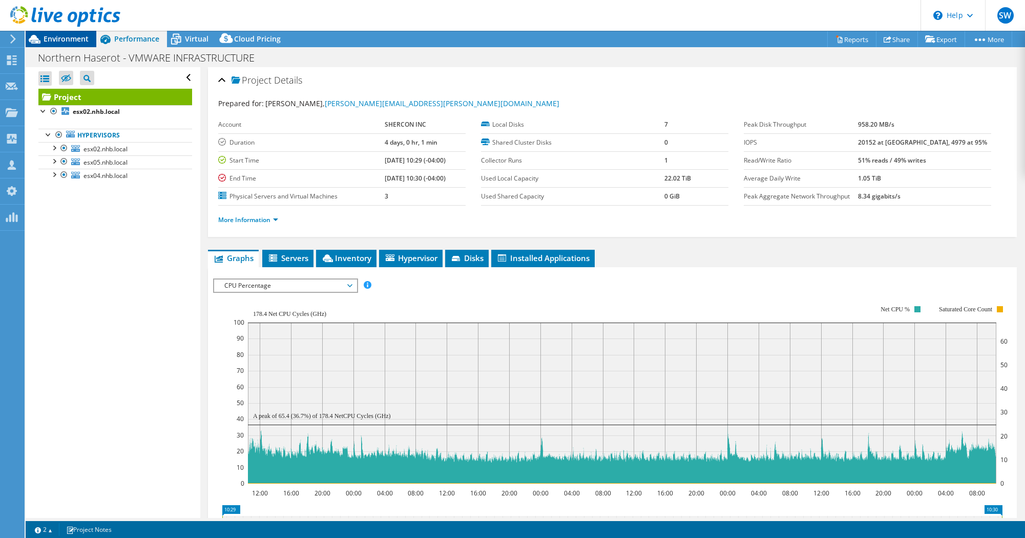
click at [69, 40] on span "Environment" at bounding box center [66, 39] width 45 height 10
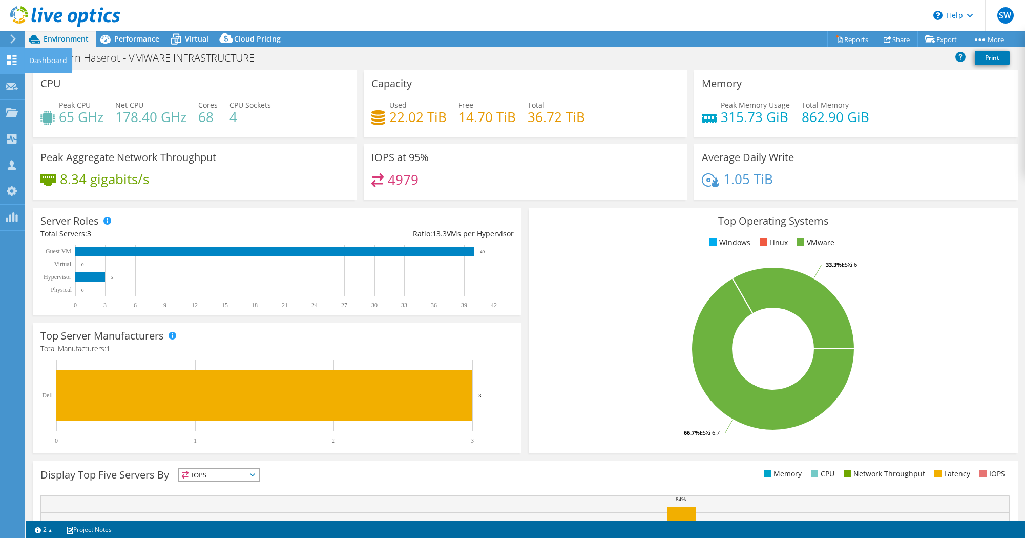
click at [8, 57] on use at bounding box center [12, 60] width 10 height 10
